Goal: Task Accomplishment & Management: Complete application form

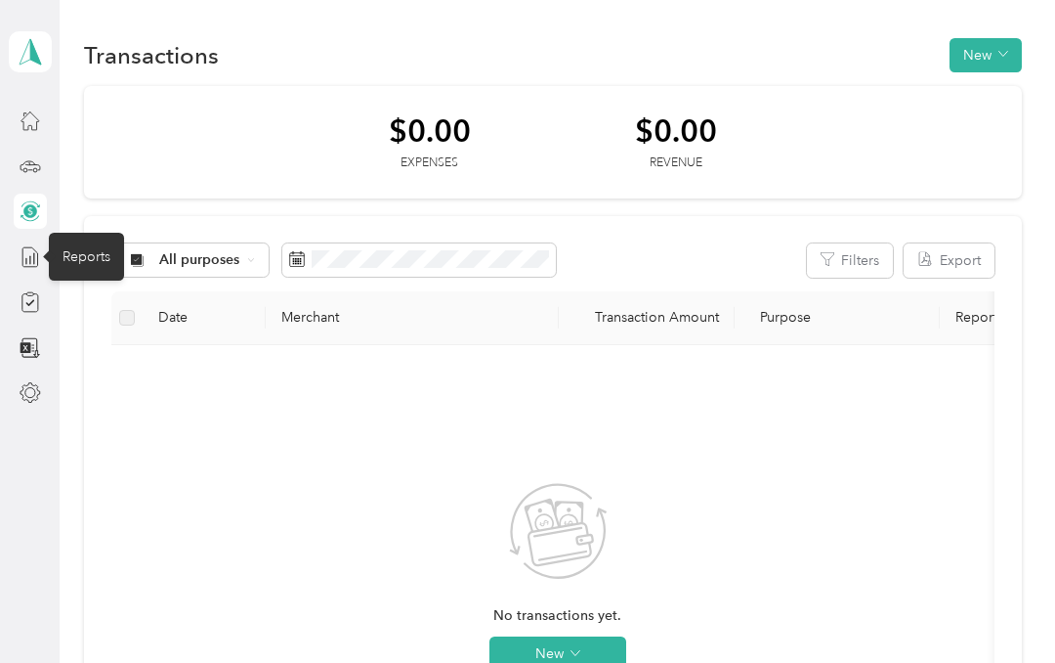
click at [37, 257] on icon at bounding box center [29, 257] width 15 height 20
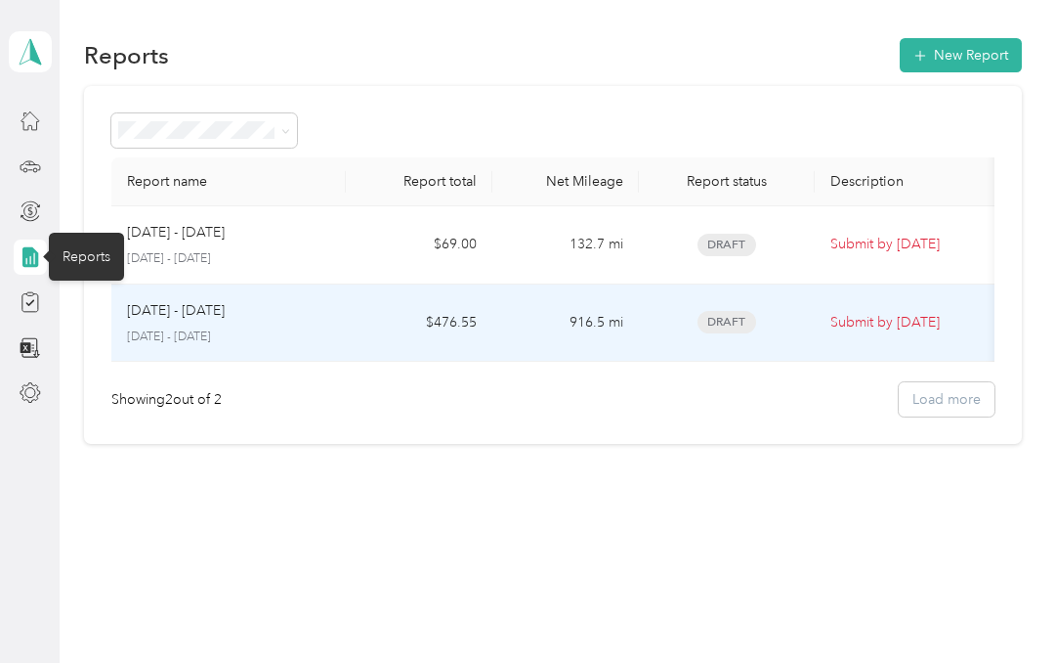
click at [934, 322] on p "Submit by [DATE]" at bounding box center [913, 322] width 164 height 21
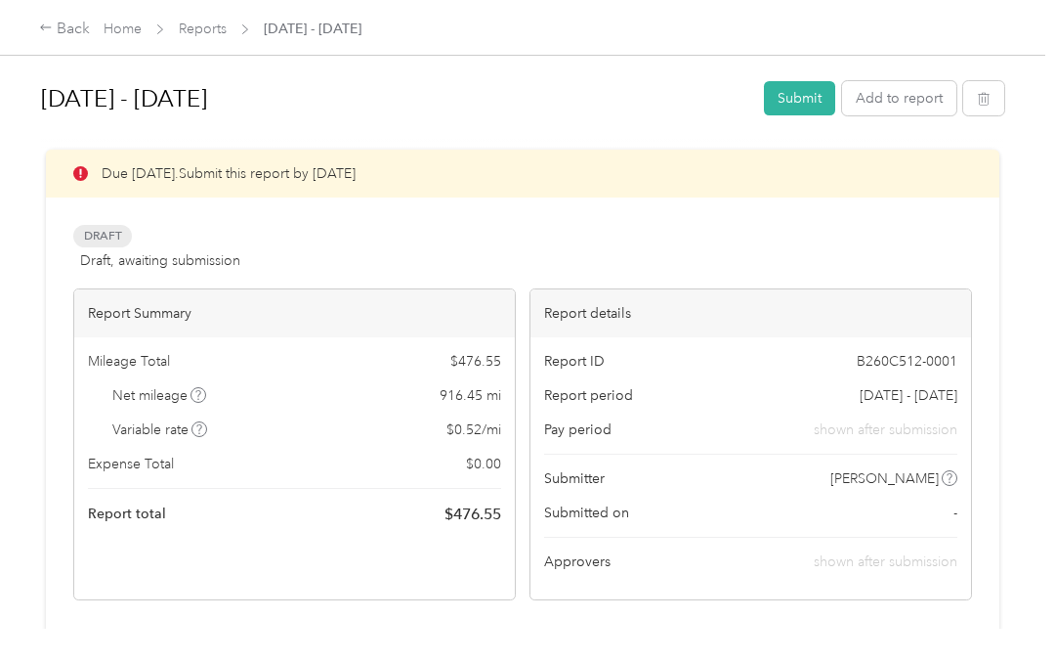
click at [814, 98] on button "Submit" at bounding box center [799, 98] width 71 height 34
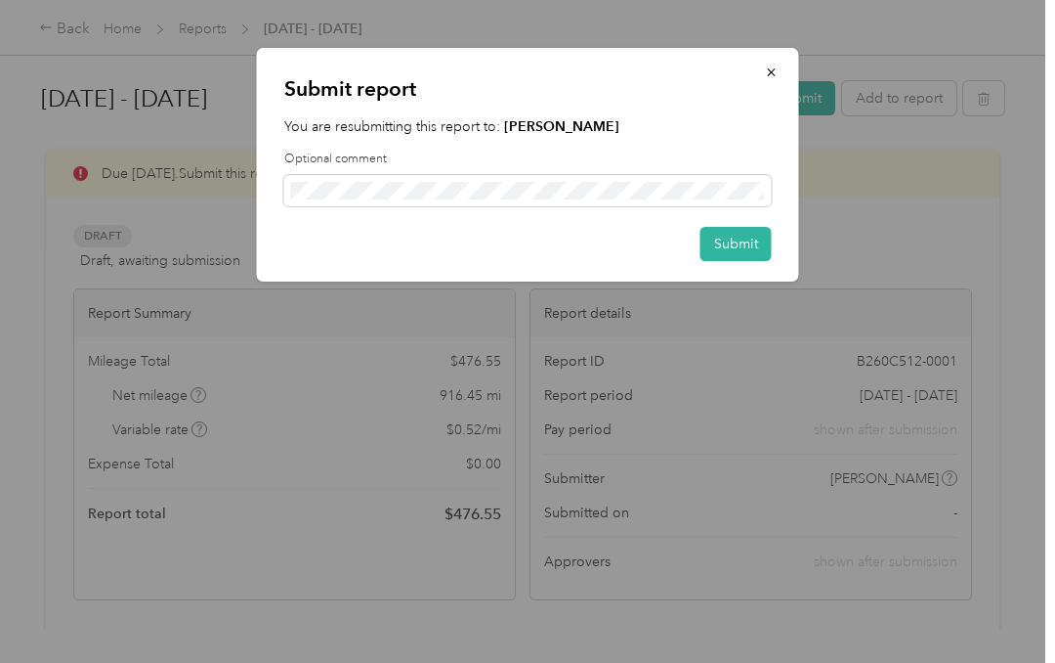
click at [743, 250] on button "Submit" at bounding box center [736, 244] width 71 height 34
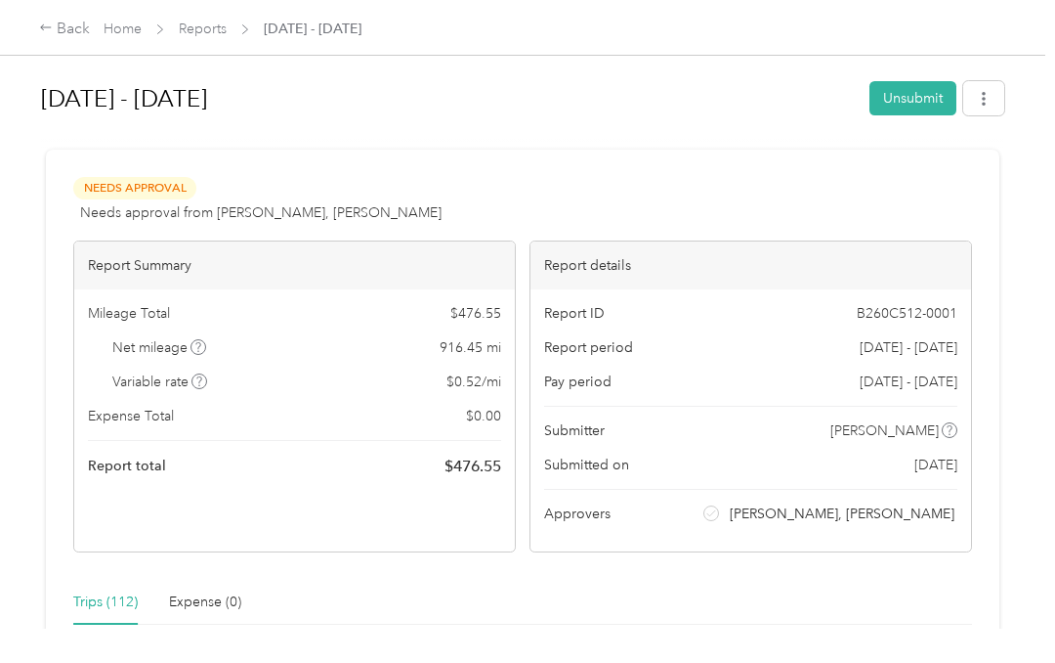
click at [133, 33] on link "Home" at bounding box center [123, 29] width 38 height 17
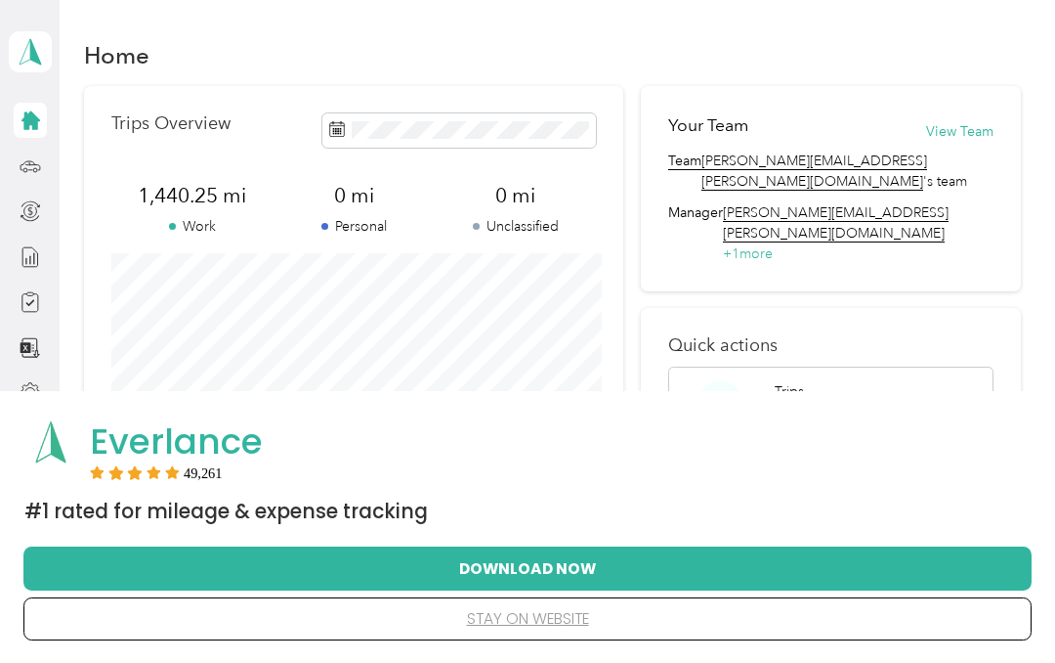
click at [35, 170] on icon at bounding box center [30, 165] width 21 height 21
